Goal: Find contact information: Find contact information

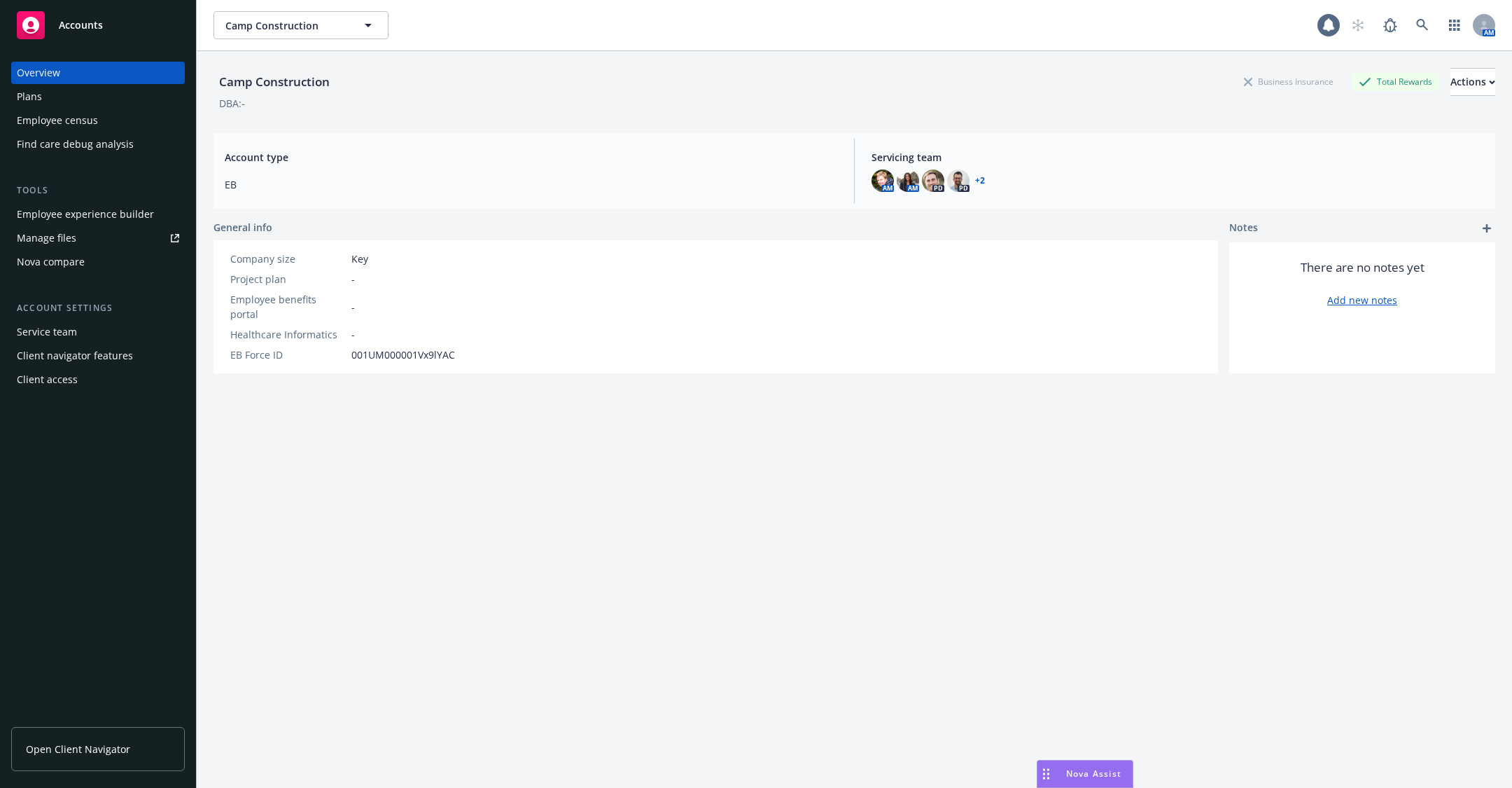
click at [91, 126] on div "Employee census" at bounding box center [58, 121] width 81 height 22
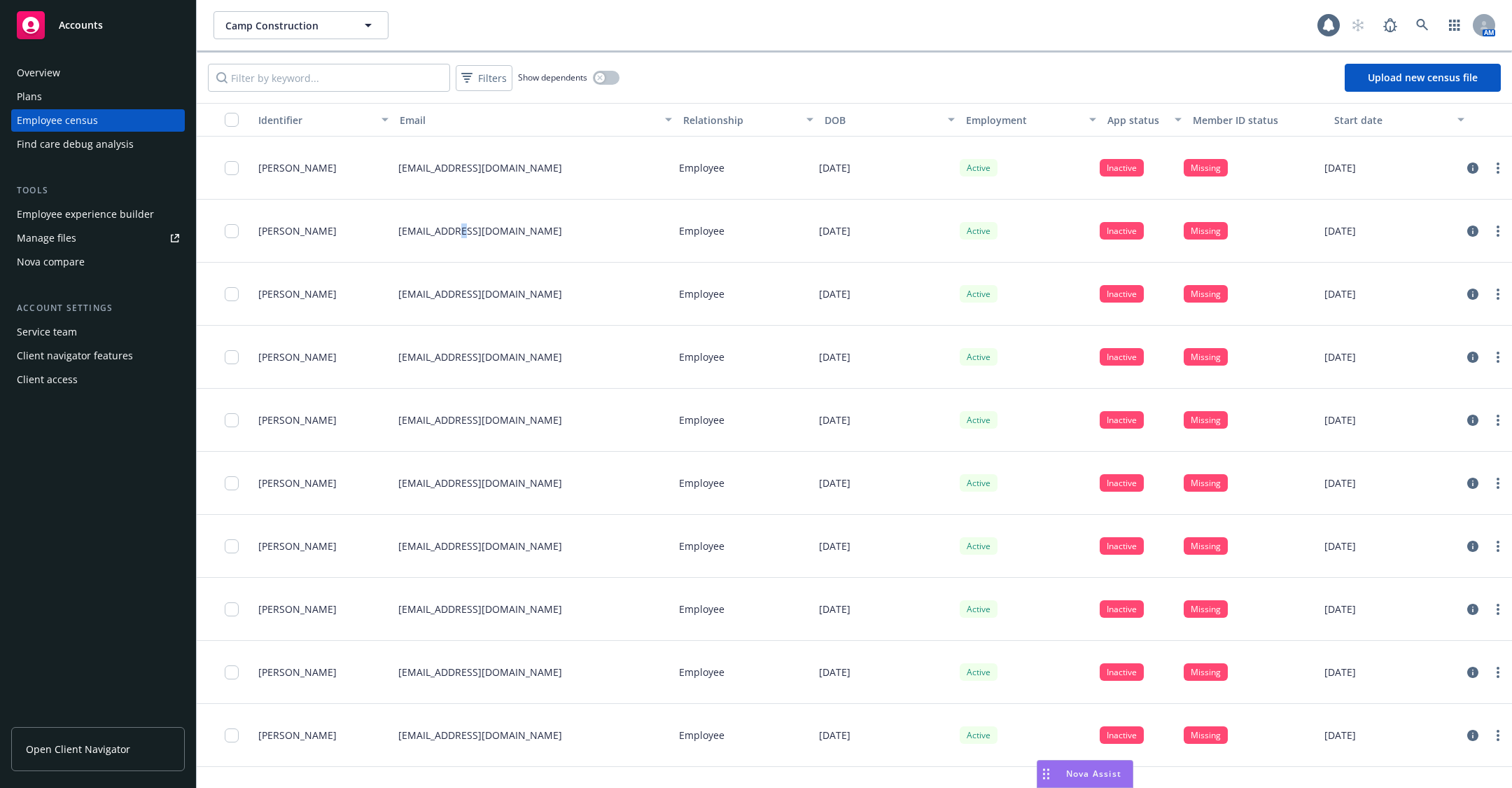
drag, startPoint x: 569, startPoint y: 234, endPoint x: 536, endPoint y: 228, distance: 33.5
click at [455, 236] on div "[EMAIL_ADDRESS][DOMAIN_NAME]" at bounding box center [533, 231] width 280 height 63
click at [559, 228] on p "[EMAIL_ADDRESS][DOMAIN_NAME]" at bounding box center [480, 231] width 164 height 14
drag, startPoint x: 576, startPoint y: 229, endPoint x: 449, endPoint y: 233, distance: 127.1
click at [449, 233] on div "[EMAIL_ADDRESS][DOMAIN_NAME]" at bounding box center [533, 231] width 280 height 63
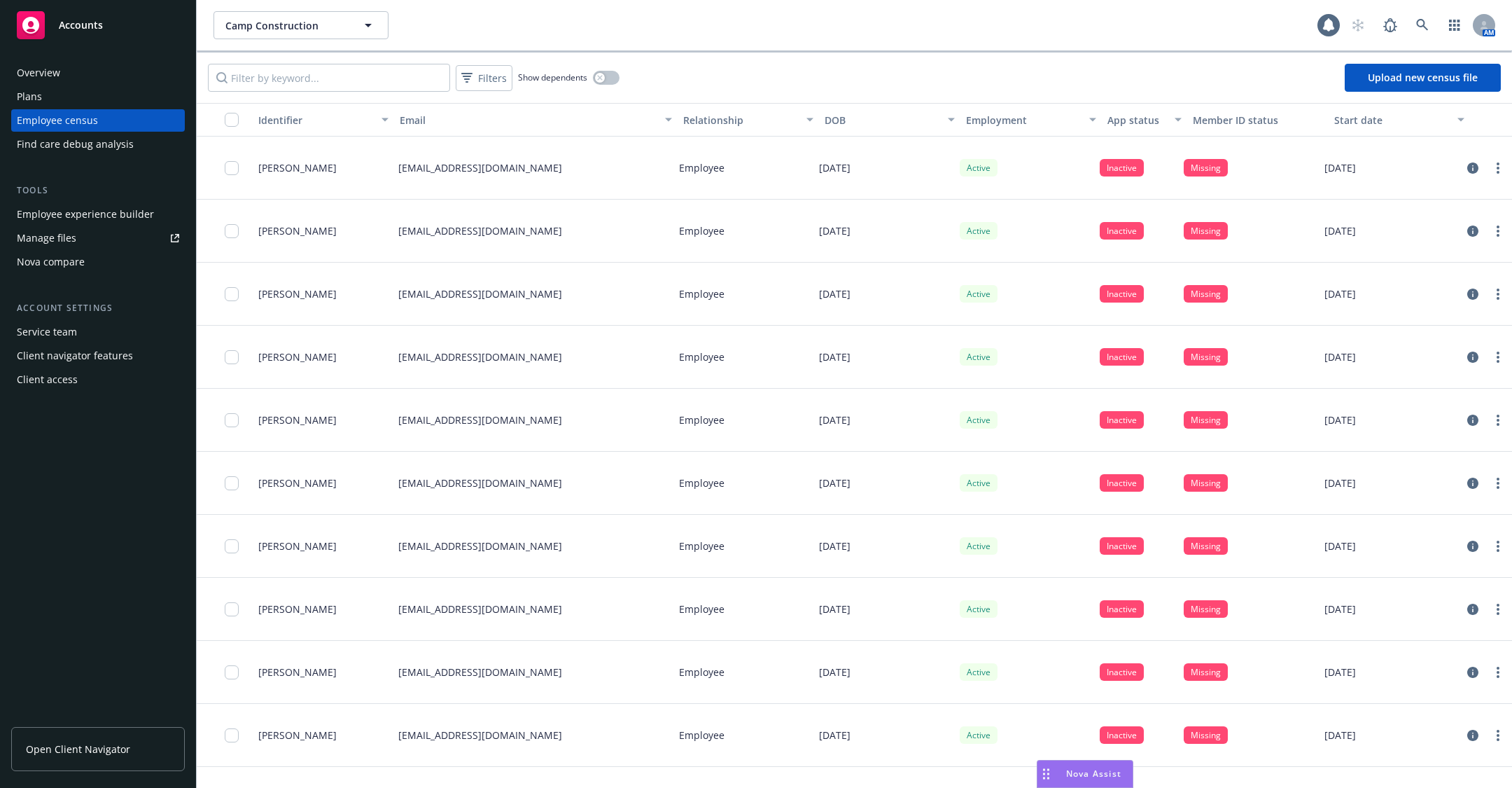
copy p "@[DOMAIN_NAME]"
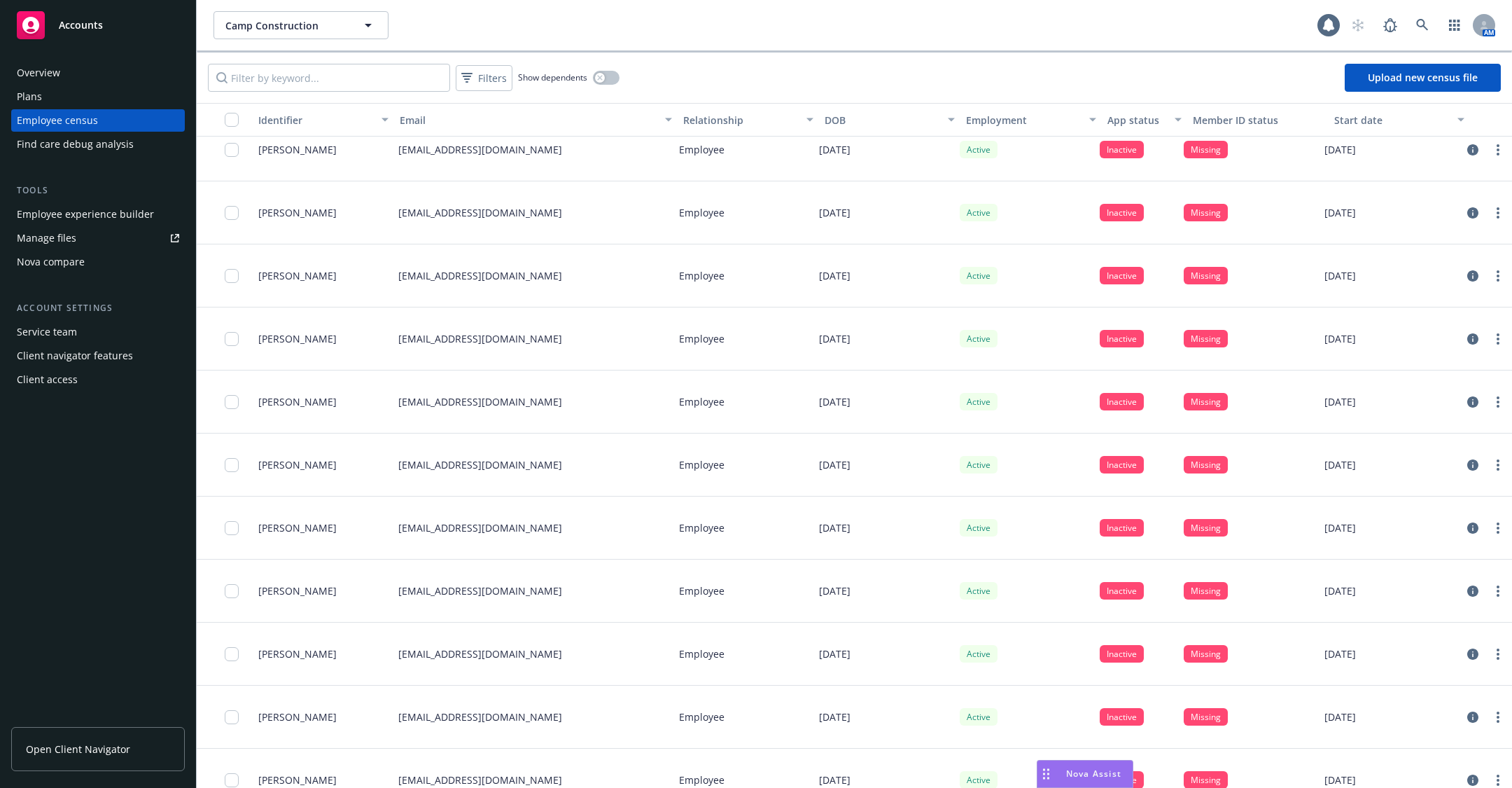
scroll to position [2603, 0]
click at [440, 399] on p "[EMAIL_ADDRESS][DOMAIN_NAME]" at bounding box center [480, 400] width 164 height 14
click at [541, 404] on div "[EMAIL_ADDRESS][DOMAIN_NAME]" at bounding box center [533, 401] width 280 height 63
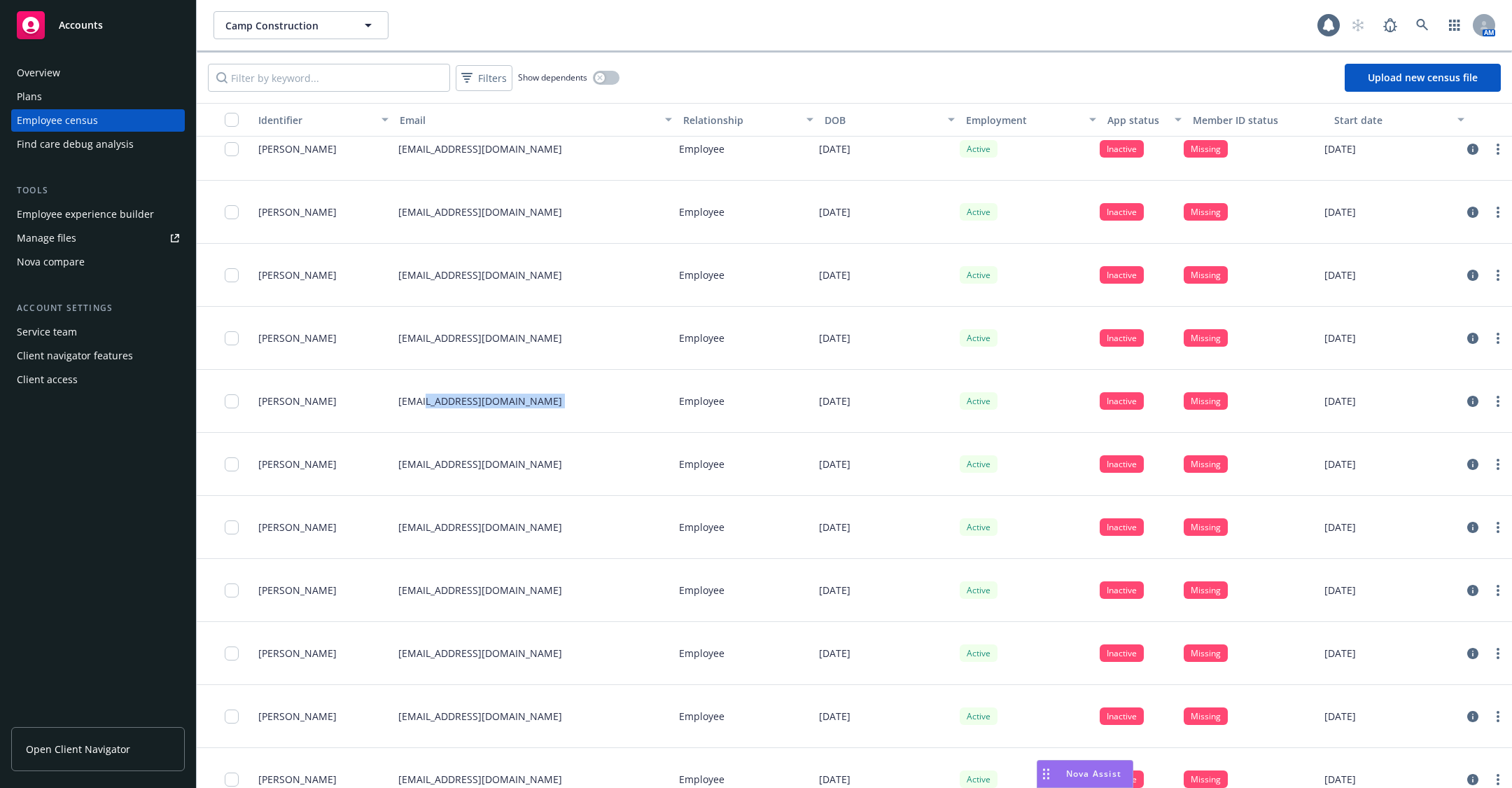
drag, startPoint x: 530, startPoint y: 404, endPoint x: 432, endPoint y: 401, distance: 98.0
click at [432, 401] on div "[EMAIL_ADDRESS][DOMAIN_NAME]" at bounding box center [533, 401] width 280 height 63
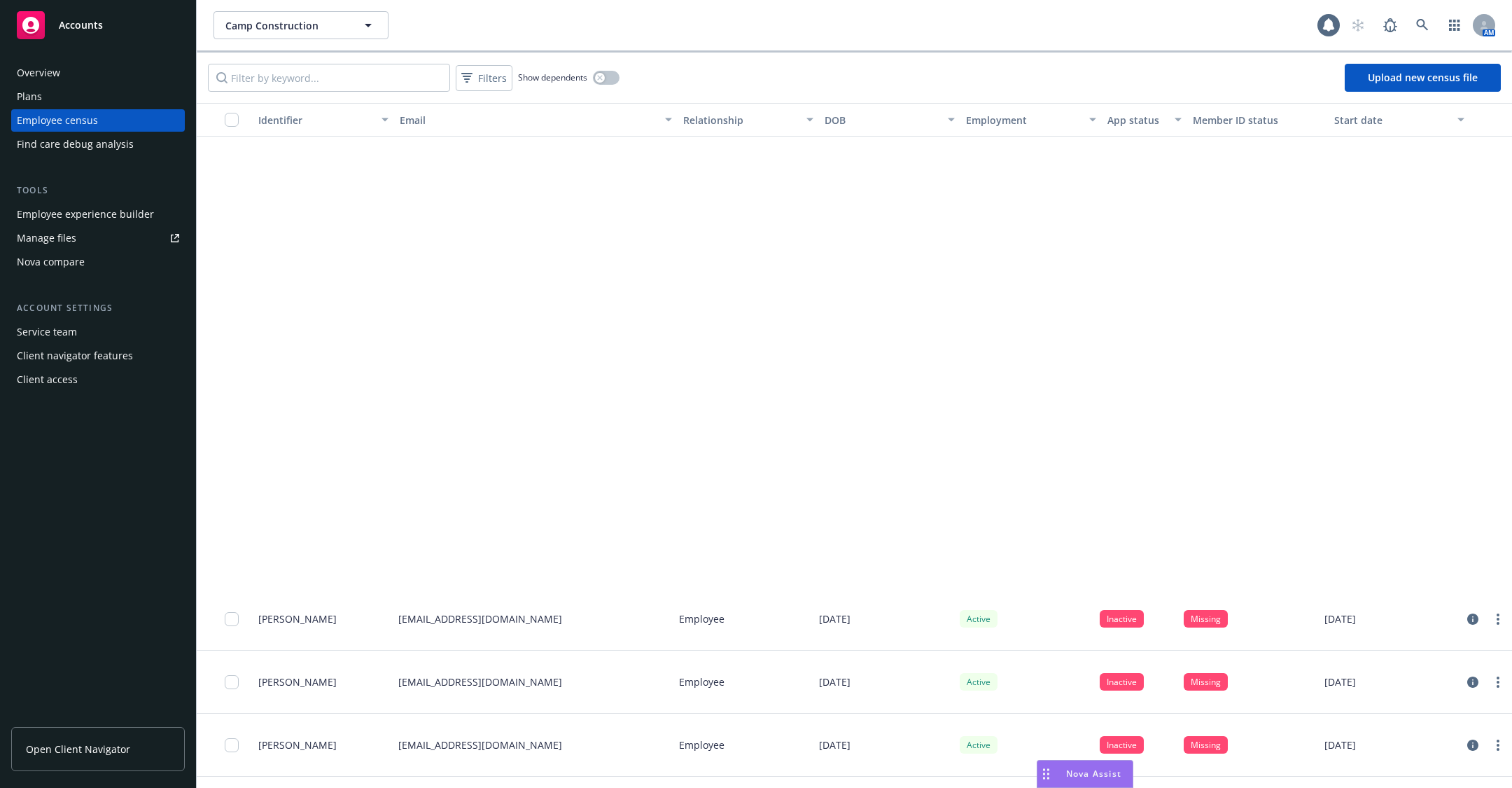
scroll to position [6849, 0]
